Goal: Transaction & Acquisition: Purchase product/service

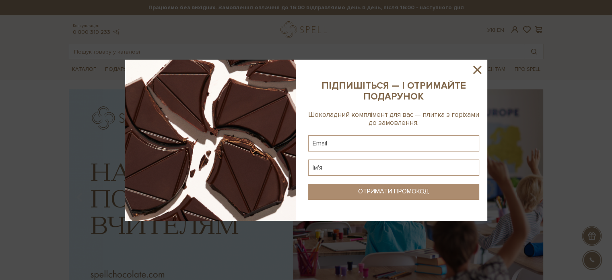
click at [475, 70] on icon at bounding box center [477, 70] width 14 height 14
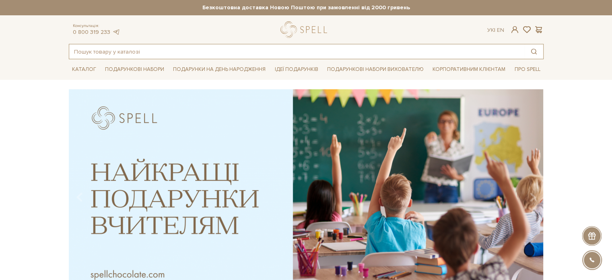
click at [140, 51] on input "text" at bounding box center [296, 51] width 455 height 14
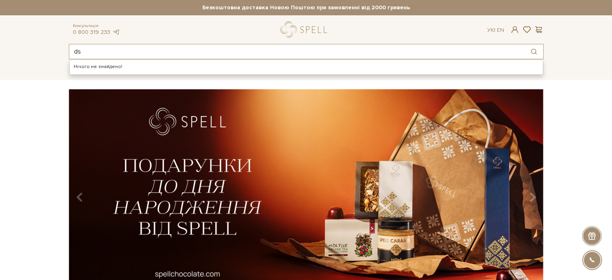
type input "d"
type input "вінок"
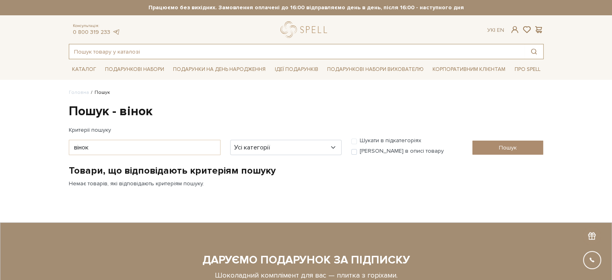
click at [127, 52] on input "text" at bounding box center [296, 51] width 455 height 14
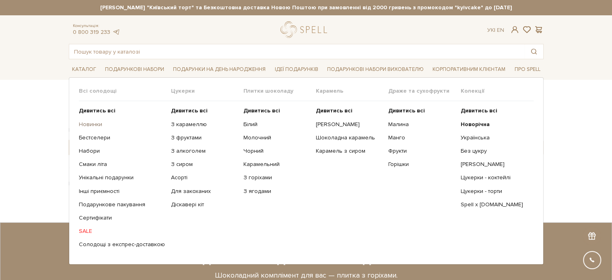
click at [88, 126] on link "Новинки" at bounding box center [122, 124] width 86 height 7
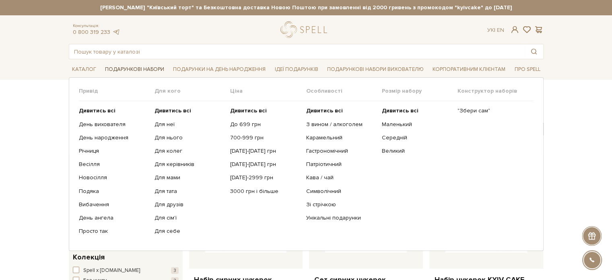
click at [121, 68] on link "Подарункові набори" at bounding box center [135, 69] width 66 height 12
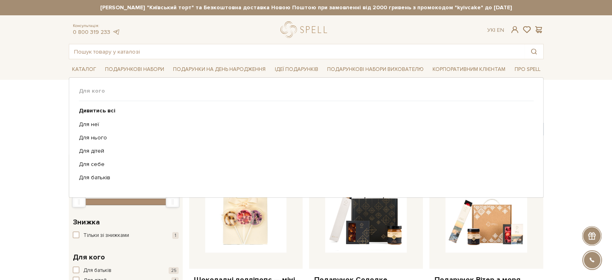
click at [198, 59] on ul "Каталог Всі солодощі Дивитись всі Новинки Бестселери Набори Смаки літа SALE" at bounding box center [306, 69] width 475 height 20
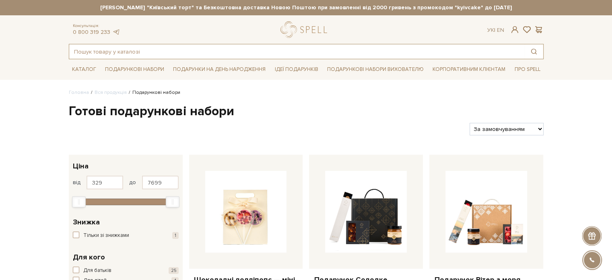
click at [195, 48] on input "text" at bounding box center [296, 51] width 455 height 14
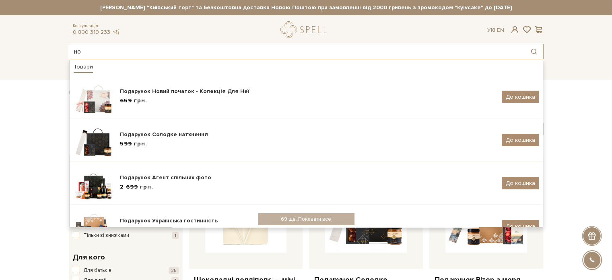
type input "н"
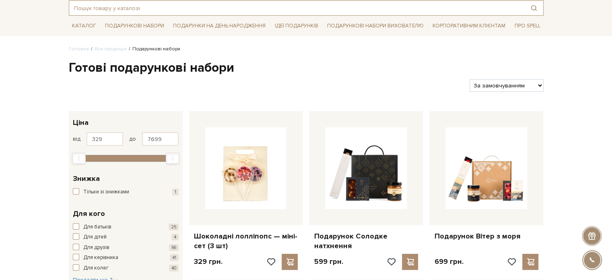
scroll to position [80, 0]
